Goal: Information Seeking & Learning: Check status

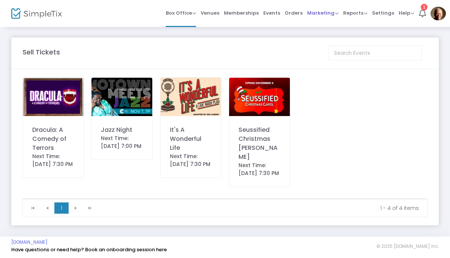
click at [324, 14] on span "Marketing" at bounding box center [323, 12] width 32 height 7
click at [350, 39] on li "Quantity Discounts" at bounding box center [337, 40] width 60 height 15
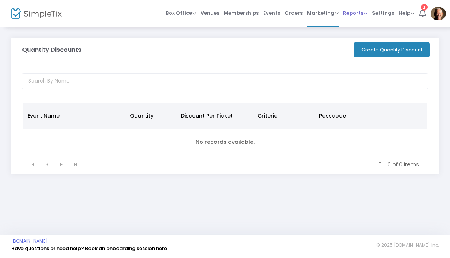
click at [351, 14] on span "Reports" at bounding box center [355, 12] width 24 height 7
click at [365, 42] on li "Sales Reports" at bounding box center [367, 40] width 49 height 15
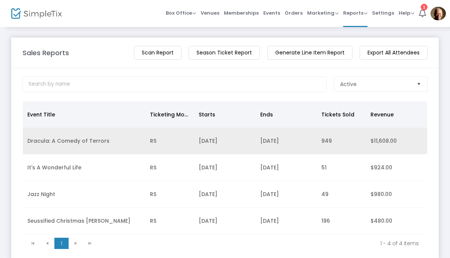
click at [40, 146] on td "Dracula: A Comedy of Terrors" at bounding box center [84, 141] width 123 height 27
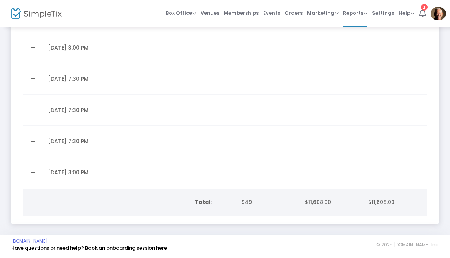
scroll to position [282, 0]
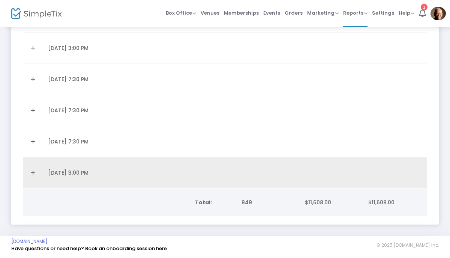
click at [34, 175] on link "Expand Details" at bounding box center [33, 173] width 12 height 12
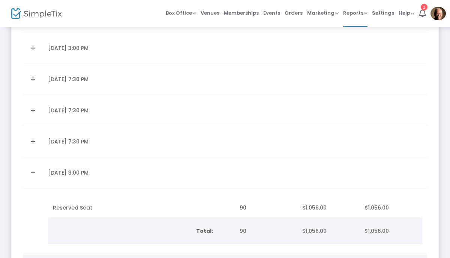
click at [33, 144] on link "Expand Details" at bounding box center [33, 141] width 12 height 12
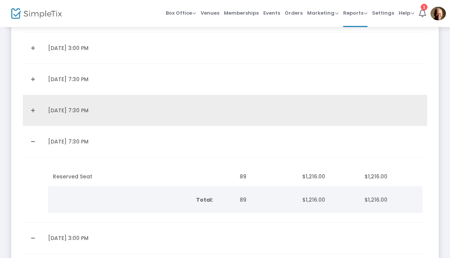
click at [32, 110] on link "Expand Details" at bounding box center [33, 110] width 12 height 12
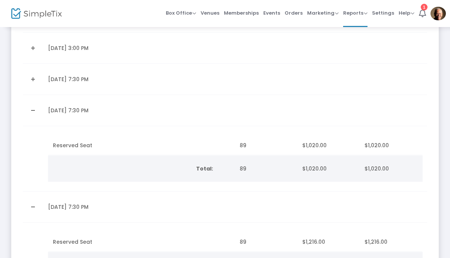
click at [35, 77] on link "Expand Details" at bounding box center [33, 79] width 12 height 12
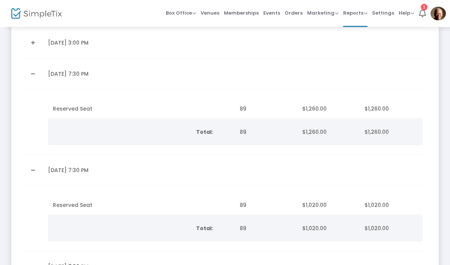
scroll to position [282, 0]
